Goal: Use online tool/utility: Utilize a website feature to perform a specific function

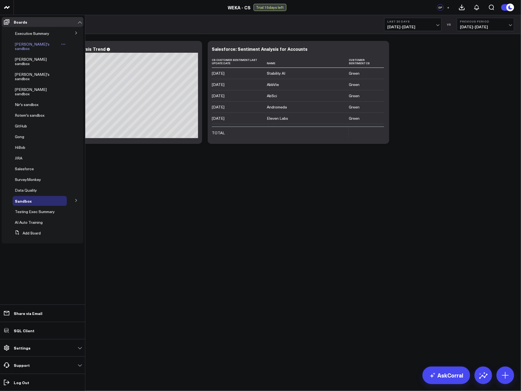
click at [26, 42] on span "[PERSON_NAME]'s sandbox" at bounding box center [32, 47] width 35 height 10
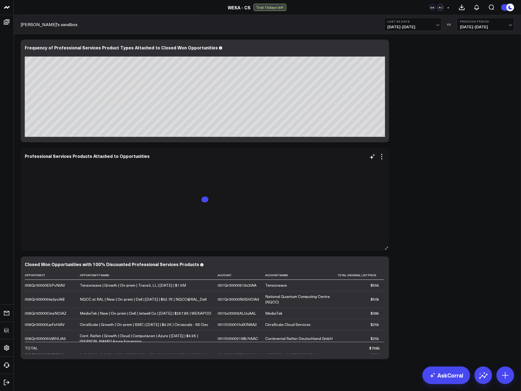
scroll to position [347, 0]
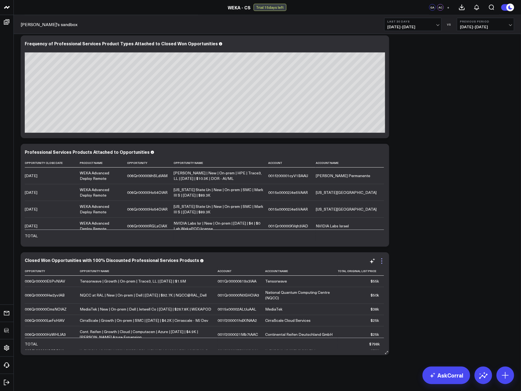
click at [383, 260] on icon at bounding box center [381, 261] width 7 height 7
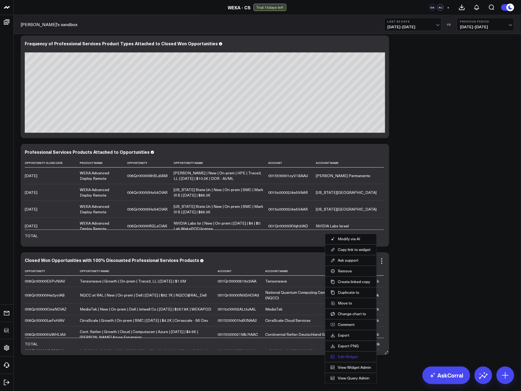
click at [343, 359] on button "Edit Widget" at bounding box center [350, 357] width 40 height 5
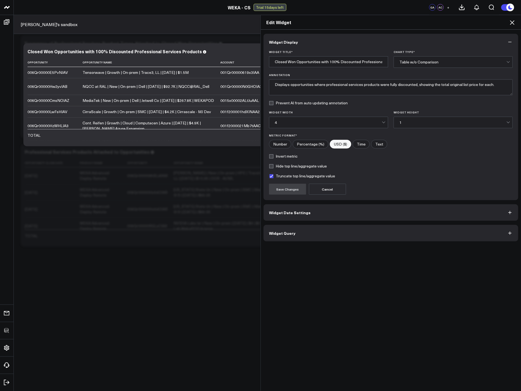
click at [295, 238] on button "Widget Query" at bounding box center [390, 233] width 255 height 16
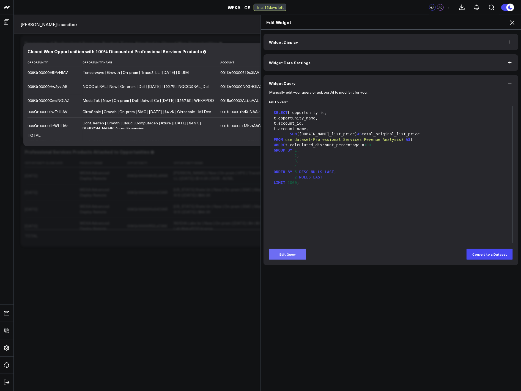
click at [295, 251] on button "Edit Query" at bounding box center [287, 254] width 37 height 11
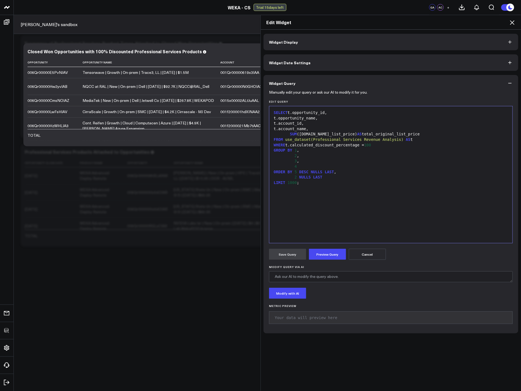
click at [341, 117] on div "t.opportunity_name," at bounding box center [390, 118] width 237 height 5
click at [336, 279] on textarea "Modify Query via AI" at bounding box center [391, 277] width 244 height 11
paste textarea "[URL][DOMAIN_NAME]"
click at [488, 278] on textarea "Return the opportunity ID as a link: https://[DOMAIN_NAME]/lightning/r/Opportun…" at bounding box center [391, 277] width 244 height 11
type textarea "Return the opportunity ID as a link: https://[DOMAIN_NAME]/lightning/r/Opportun…"
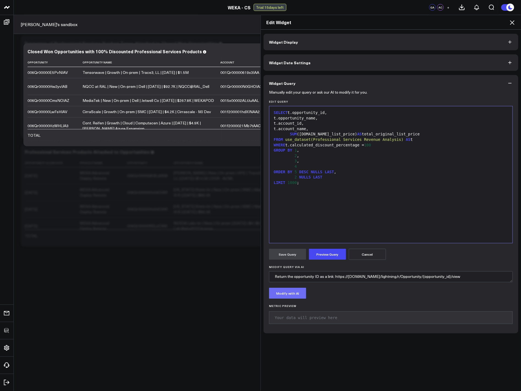
click at [285, 293] on button "Modify with AI" at bounding box center [287, 293] width 37 height 11
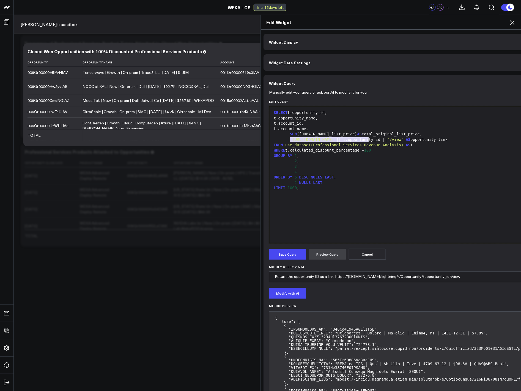
drag, startPoint x: 287, startPoint y: 139, endPoint x: 367, endPoint y: 141, distance: 79.5
click at [336, 141] on span "'[URL][DOMAIN_NAME]'" at bounding box center [313, 139] width 46 height 4
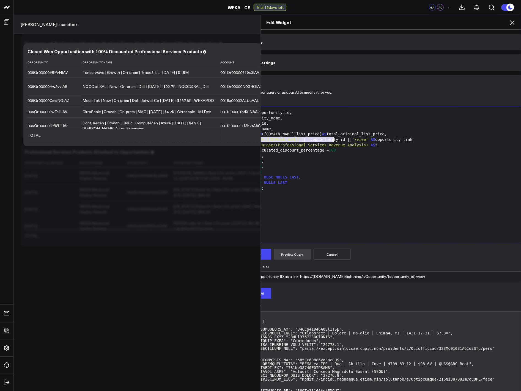
scroll to position [0, 64]
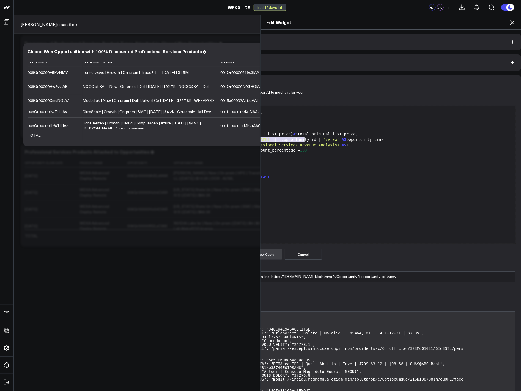
click at [486, 141] on div "'[URL][DOMAIN_NAME]' || t.opportunity_id || '/view' AS opportunity_link" at bounding box center [360, 139] width 304 height 5
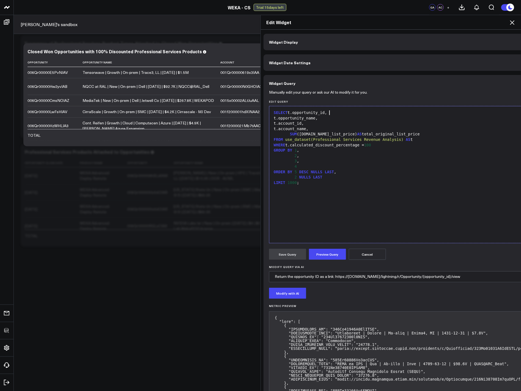
click at [350, 112] on div "SELECT t.opportunity_id," at bounding box center [424, 112] width 304 height 5
click at [324, 256] on button "Preview Query" at bounding box center [327, 254] width 37 height 11
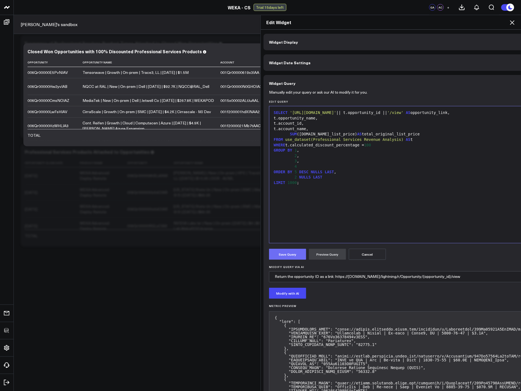
click at [291, 257] on button "Save Query" at bounding box center [287, 254] width 37 height 11
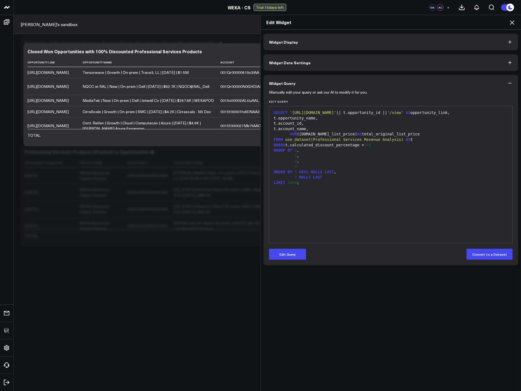
click at [513, 23] on icon at bounding box center [511, 22] width 7 height 7
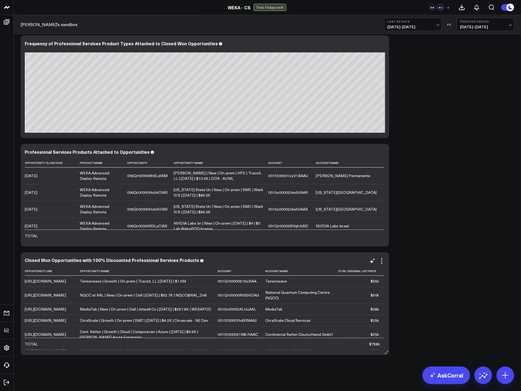
click at [32, 284] on link "[URL][DOMAIN_NAME]" at bounding box center [45, 281] width 41 height 5
click at [492, 169] on div "Modify via AI Copy link to widget Ask support Remove Create linked copy Executi…" at bounding box center [267, 25] width 499 height 667
click at [378, 260] on icon at bounding box center [381, 261] width 7 height 7
click at [461, 259] on div "Modify via AI Copy link to widget Ask support Remove Create linked copy Executi…" at bounding box center [267, 25] width 499 height 667
click at [403, 192] on div "Modify via AI Copy link to widget Ask support Remove Create linked copy Executi…" at bounding box center [267, 25] width 499 height 667
